Goal: Information Seeking & Learning: Understand process/instructions

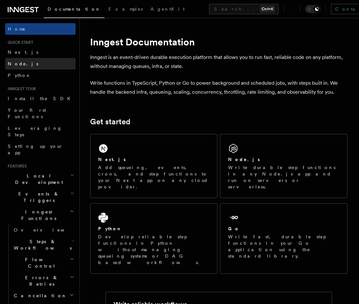
click at [40, 65] on link "Node.js" at bounding box center [40, 64] width 71 height 12
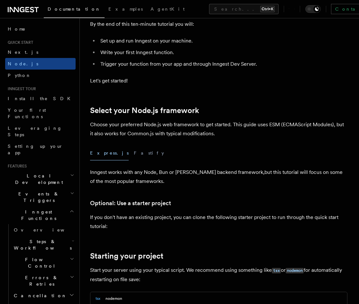
scroll to position [322, 0]
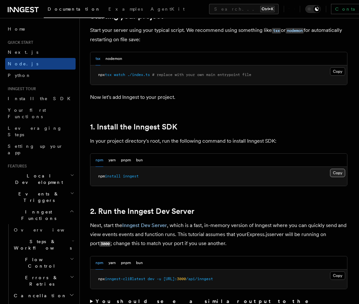
click at [339, 171] on button "Copy Copied" at bounding box center [337, 173] width 15 height 8
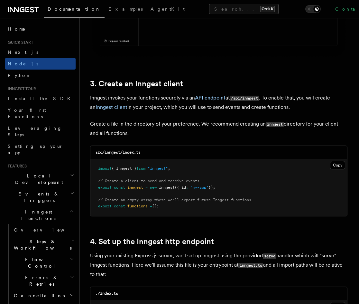
scroll to position [773, 0]
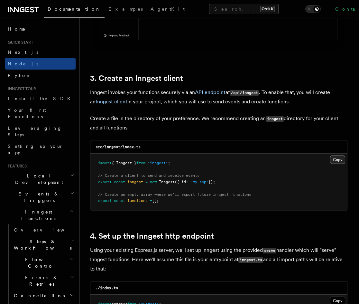
click at [343, 160] on button "Copy Copied" at bounding box center [337, 160] width 15 height 8
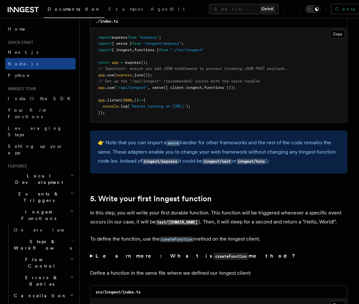
scroll to position [1030, 0]
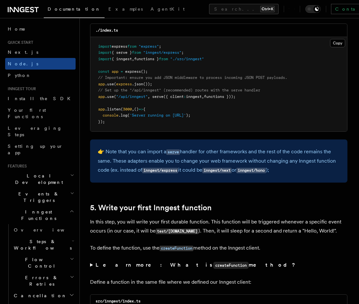
drag, startPoint x: 211, startPoint y: 95, endPoint x: 93, endPoint y: 95, distance: 117.8
click at [93, 95] on pre "import express from "express" ; import { serve } from "inngest/express" ; impor…" at bounding box center [218, 84] width 257 height 95
copy span "app .use ( "/api/inngest" , serve ({ client : inngest , functions }));"
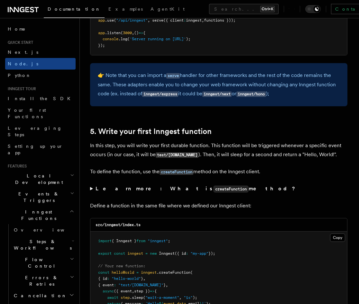
scroll to position [966, 0]
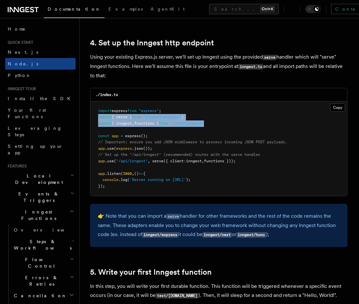
drag, startPoint x: 209, startPoint y: 123, endPoint x: 94, endPoint y: 118, distance: 115.1
click at [94, 118] on pre "import express from "express" ; import { serve } from "inngest/express" ; impor…" at bounding box center [218, 148] width 257 height 95
copy code "import { serve } from "inngest/express" ; import { inngest , functions } from "…"
